Goal: Navigation & Orientation: Find specific page/section

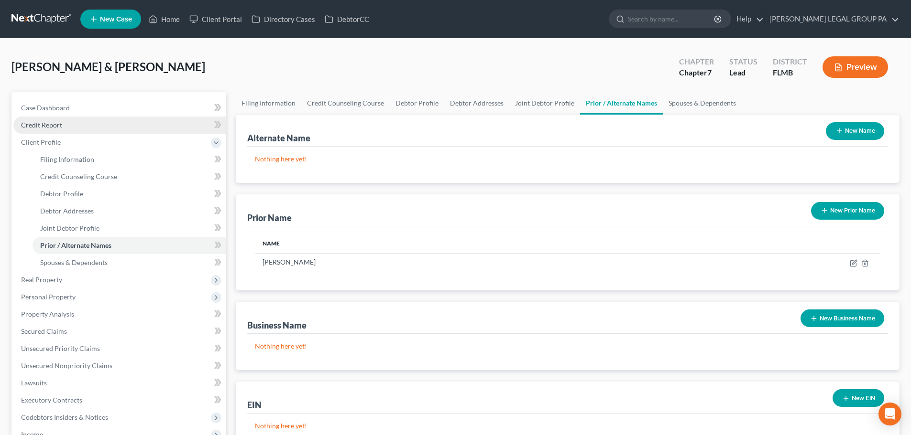
scroll to position [48, 0]
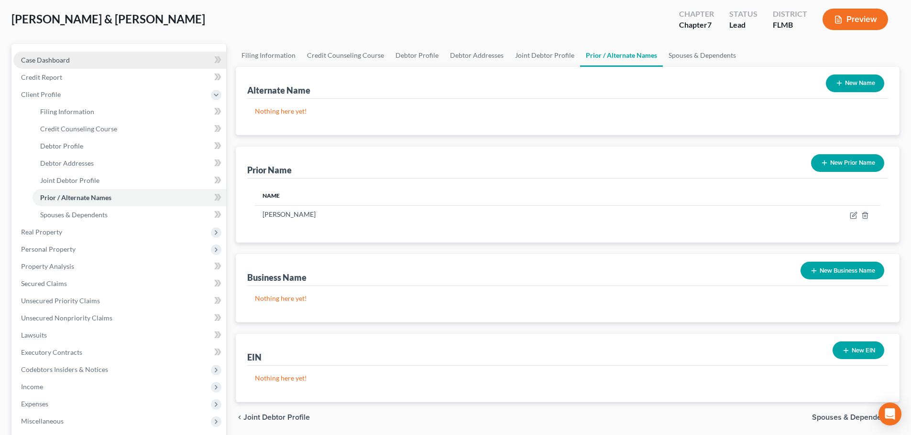
click at [67, 57] on span "Case Dashboard" at bounding box center [45, 60] width 49 height 8
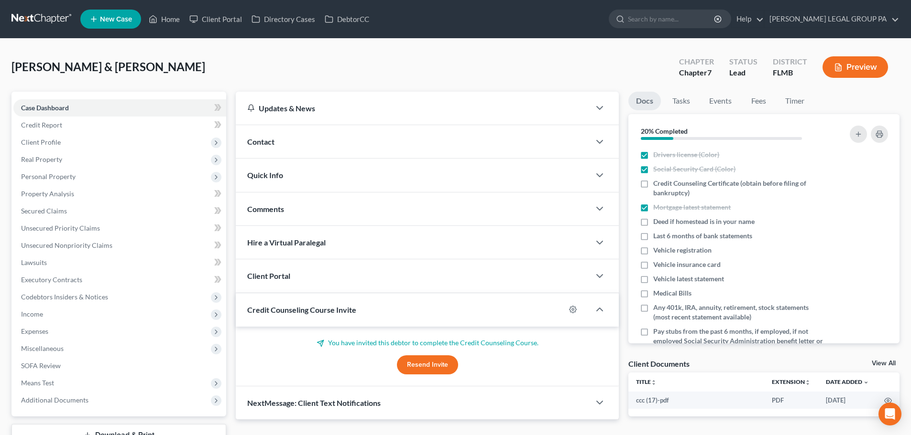
click at [52, 19] on link at bounding box center [41, 19] width 61 height 17
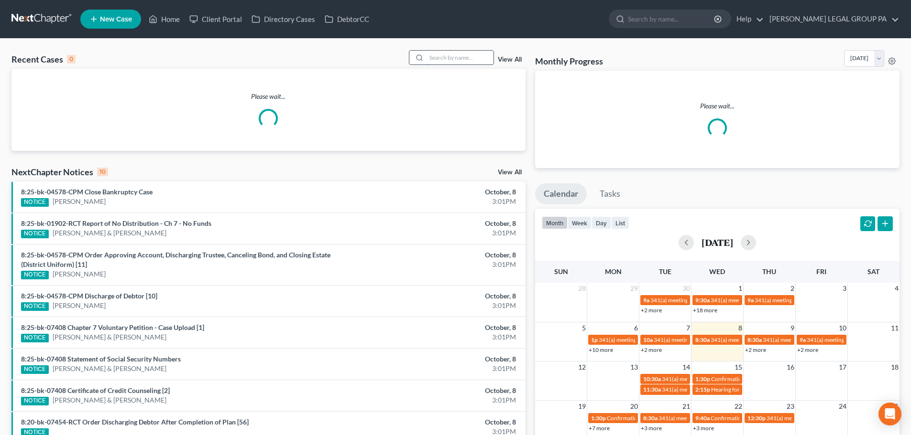
click at [456, 61] on input "search" at bounding box center [459, 58] width 67 height 14
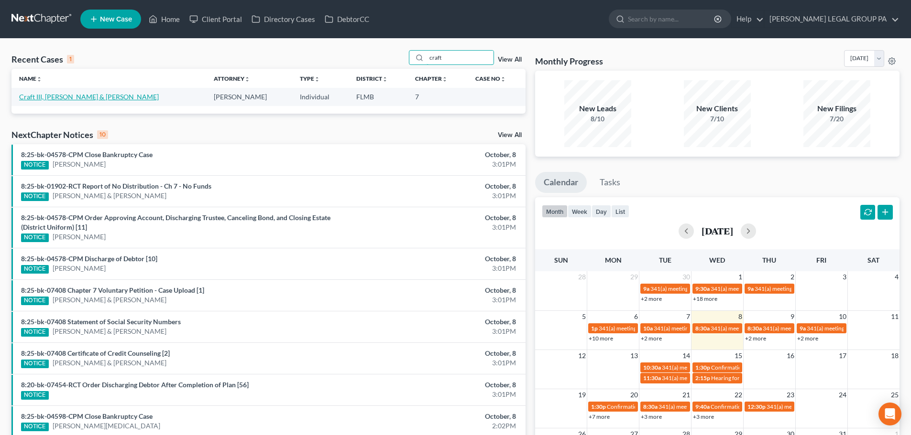
type input "craft"
click at [89, 96] on link "Craft III, [PERSON_NAME] & [PERSON_NAME]" at bounding box center [89, 97] width 140 height 8
